Goal: Transaction & Acquisition: Purchase product/service

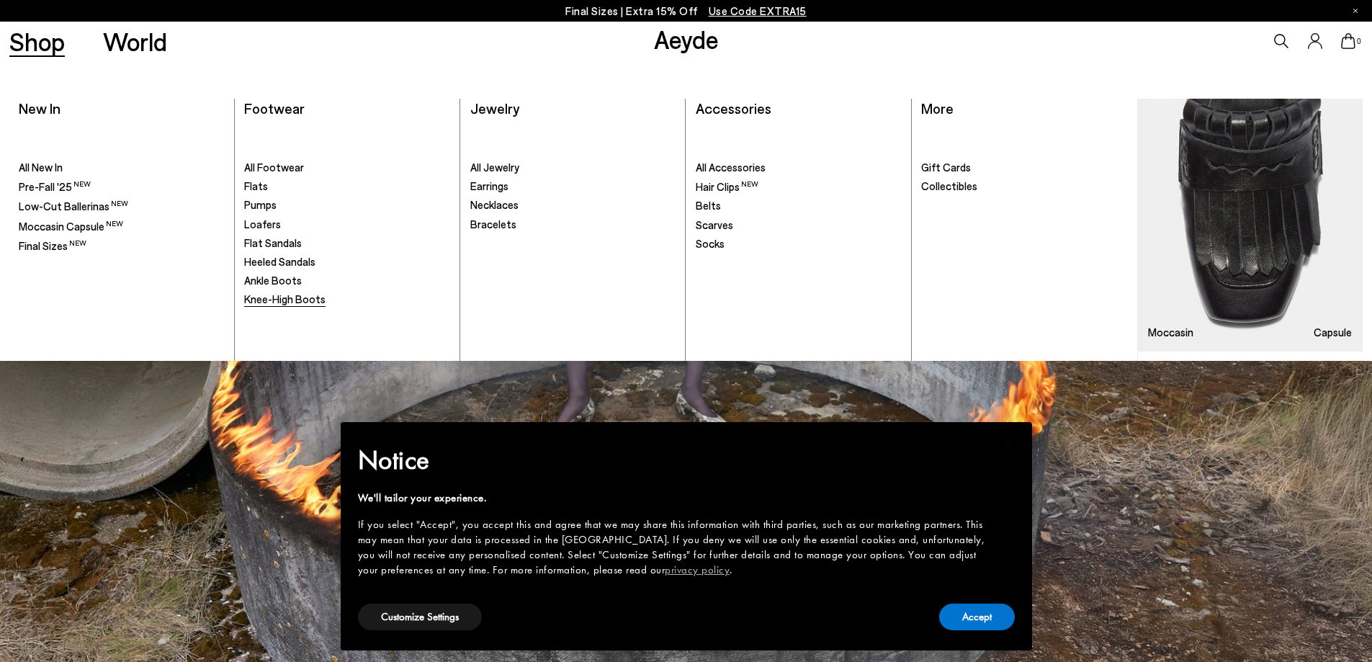
click at [291, 302] on span "Knee-High Boots" at bounding box center [284, 298] width 81 height 13
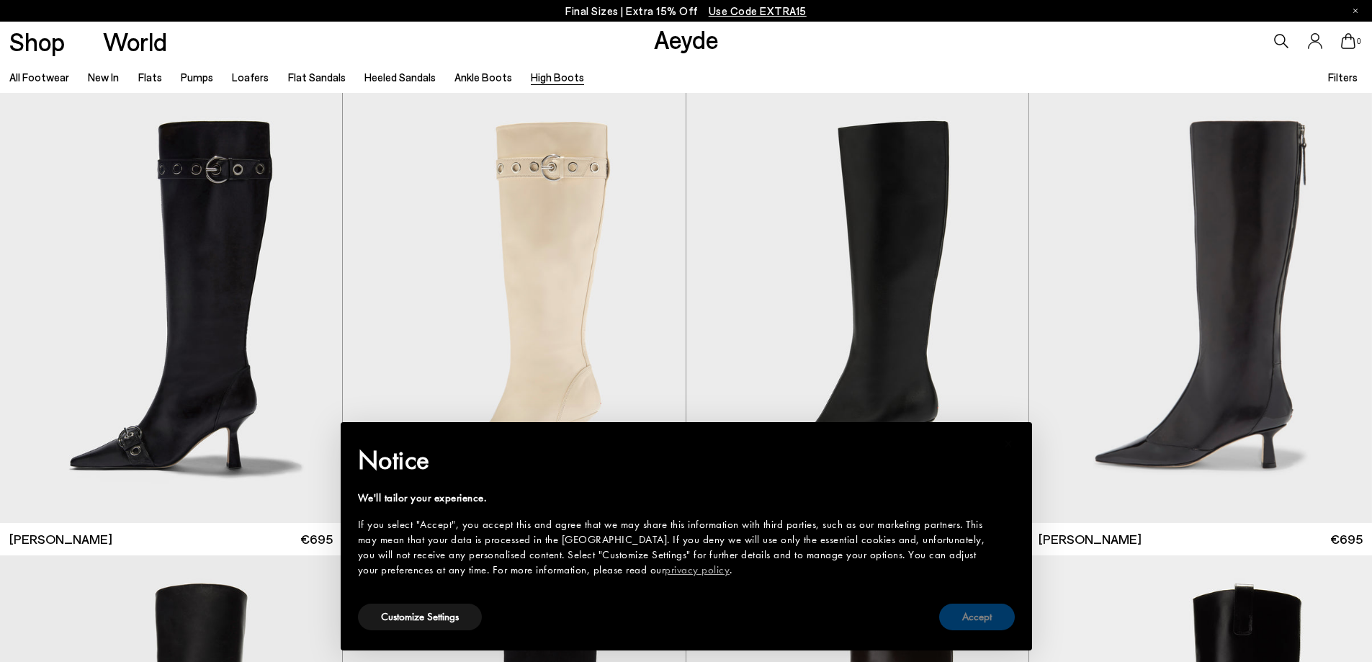
click at [972, 621] on button "Accept" at bounding box center [977, 616] width 76 height 27
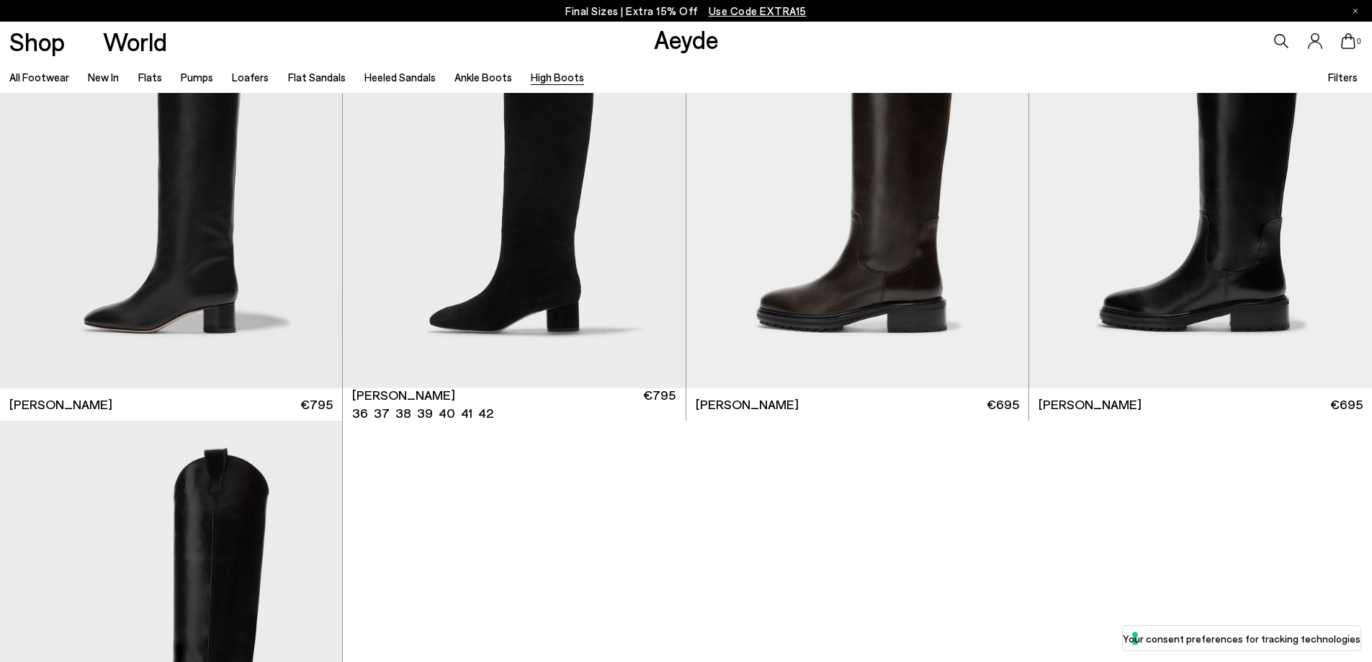
scroll to position [792, 0]
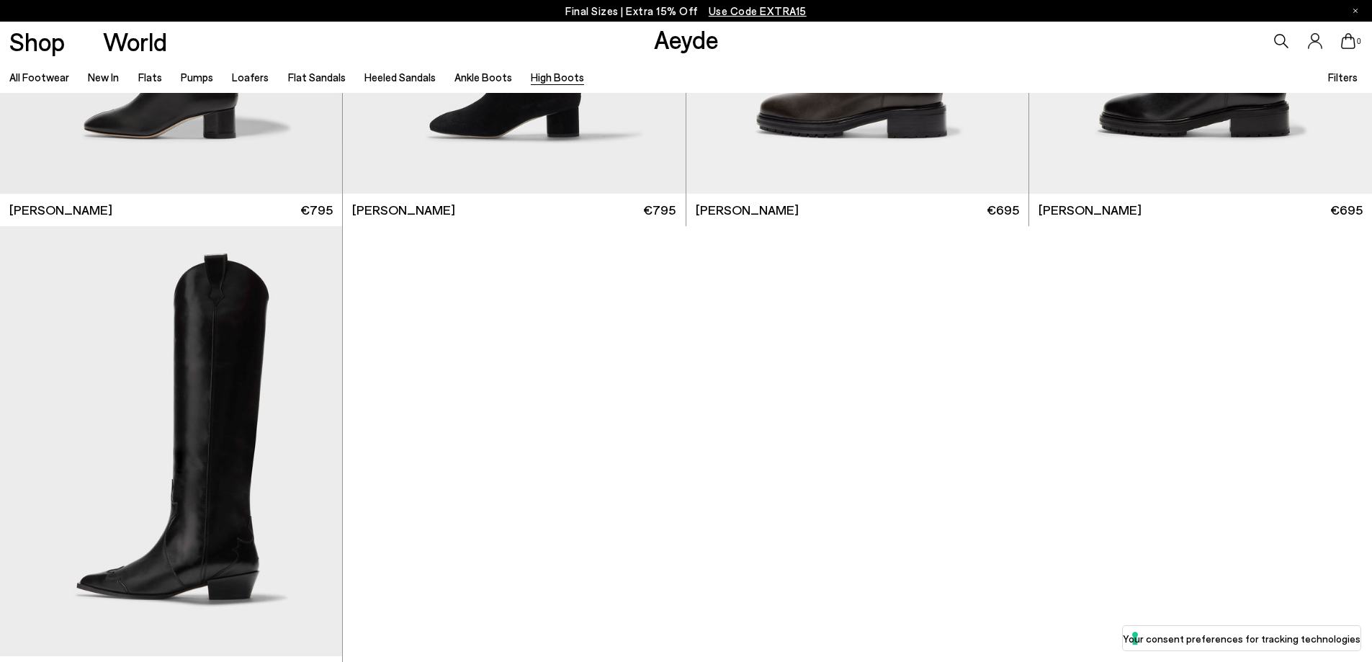
drag, startPoint x: 1179, startPoint y: 516, endPoint x: 1153, endPoint y: 500, distance: 30.8
click at [1179, 516] on div at bounding box center [686, 5] width 1372 height 1408
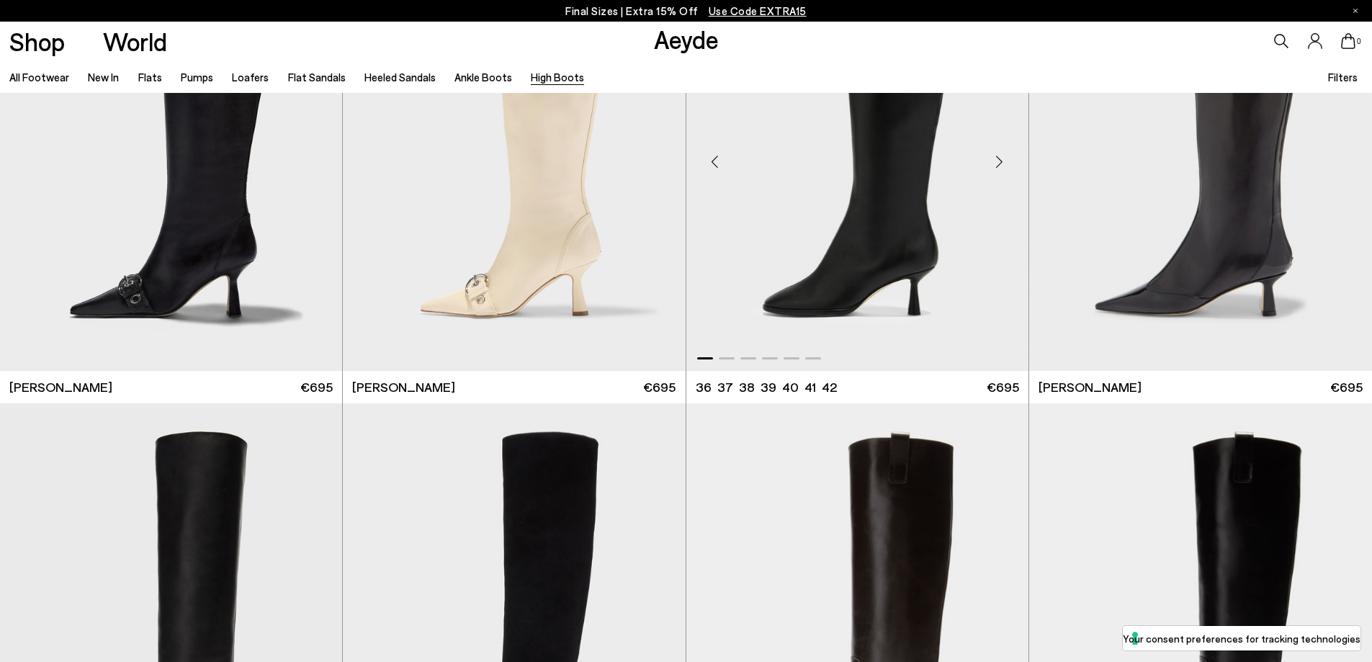
scroll to position [0, 0]
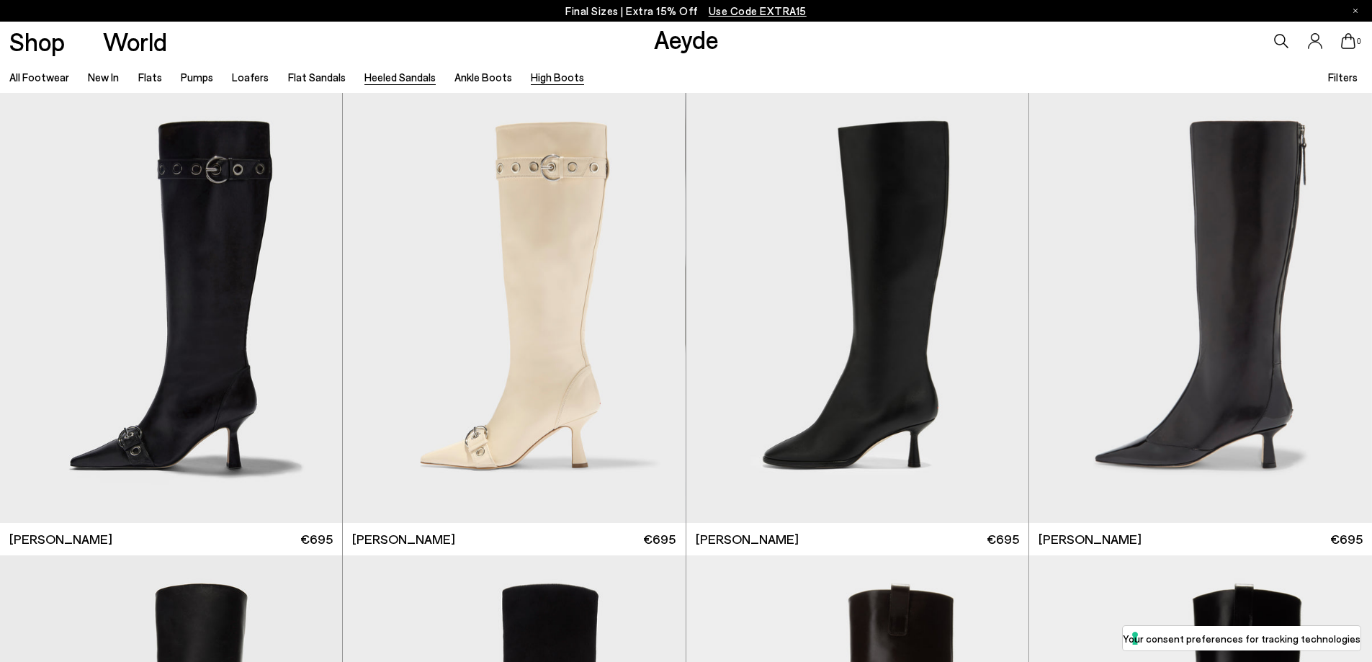
click at [384, 81] on link "Heeled Sandals" at bounding box center [399, 77] width 71 height 13
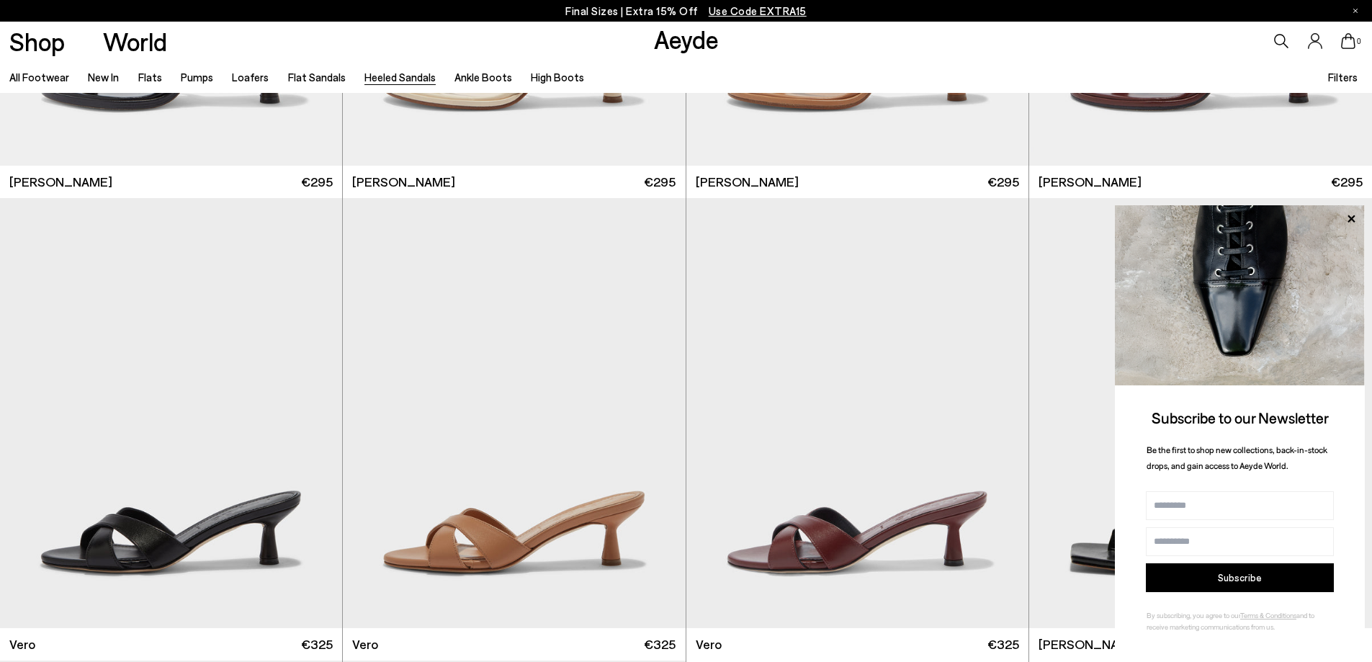
scroll to position [745, 0]
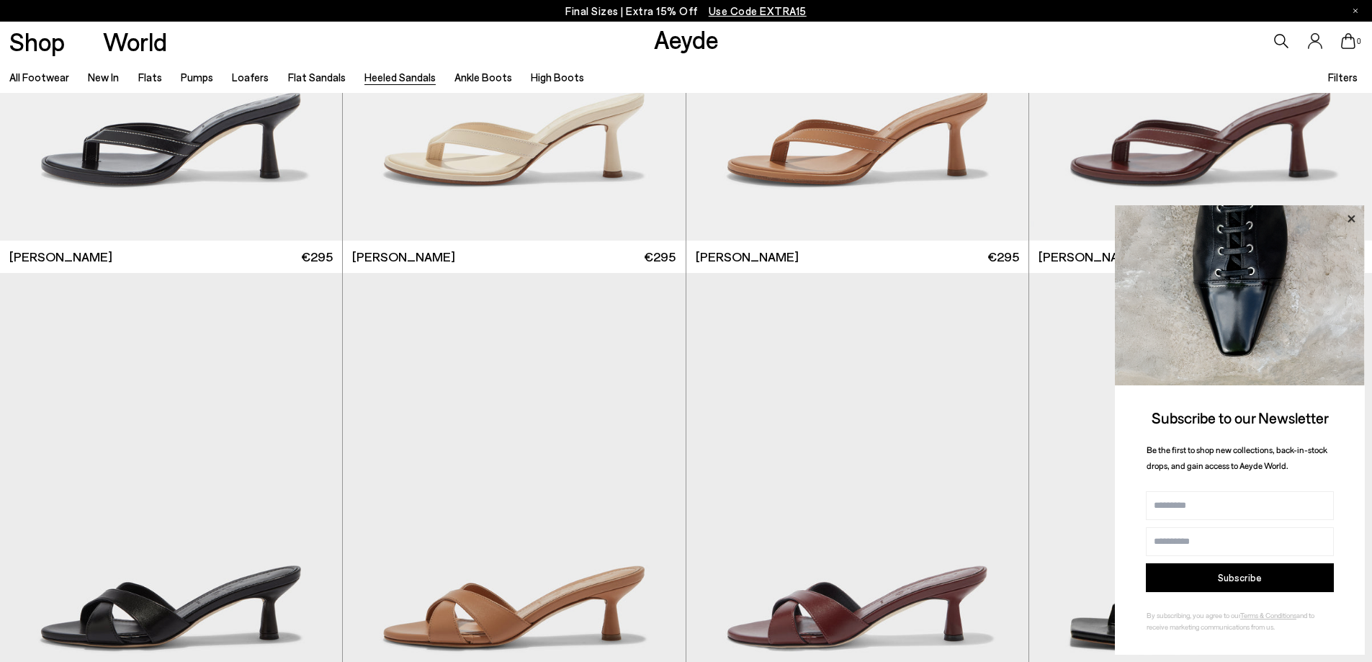
click at [1350, 217] on icon at bounding box center [1350, 218] width 7 height 7
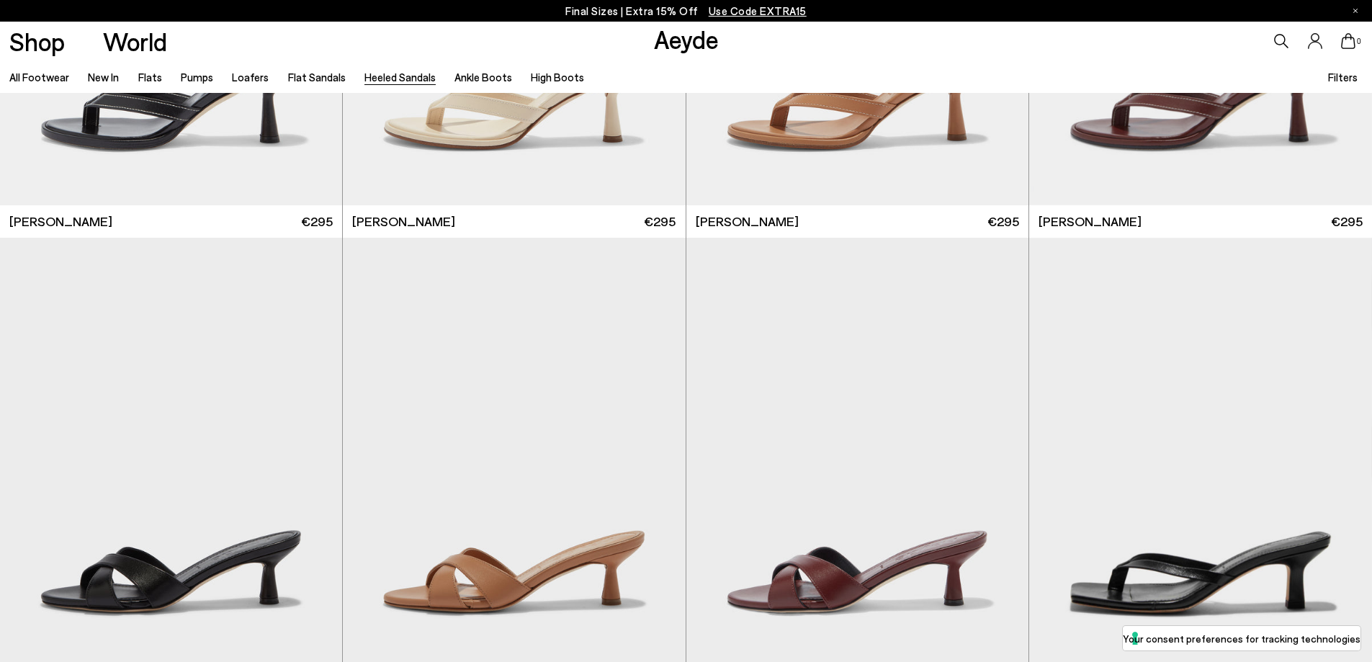
scroll to position [636, 0]
